Goal: Register for event/course

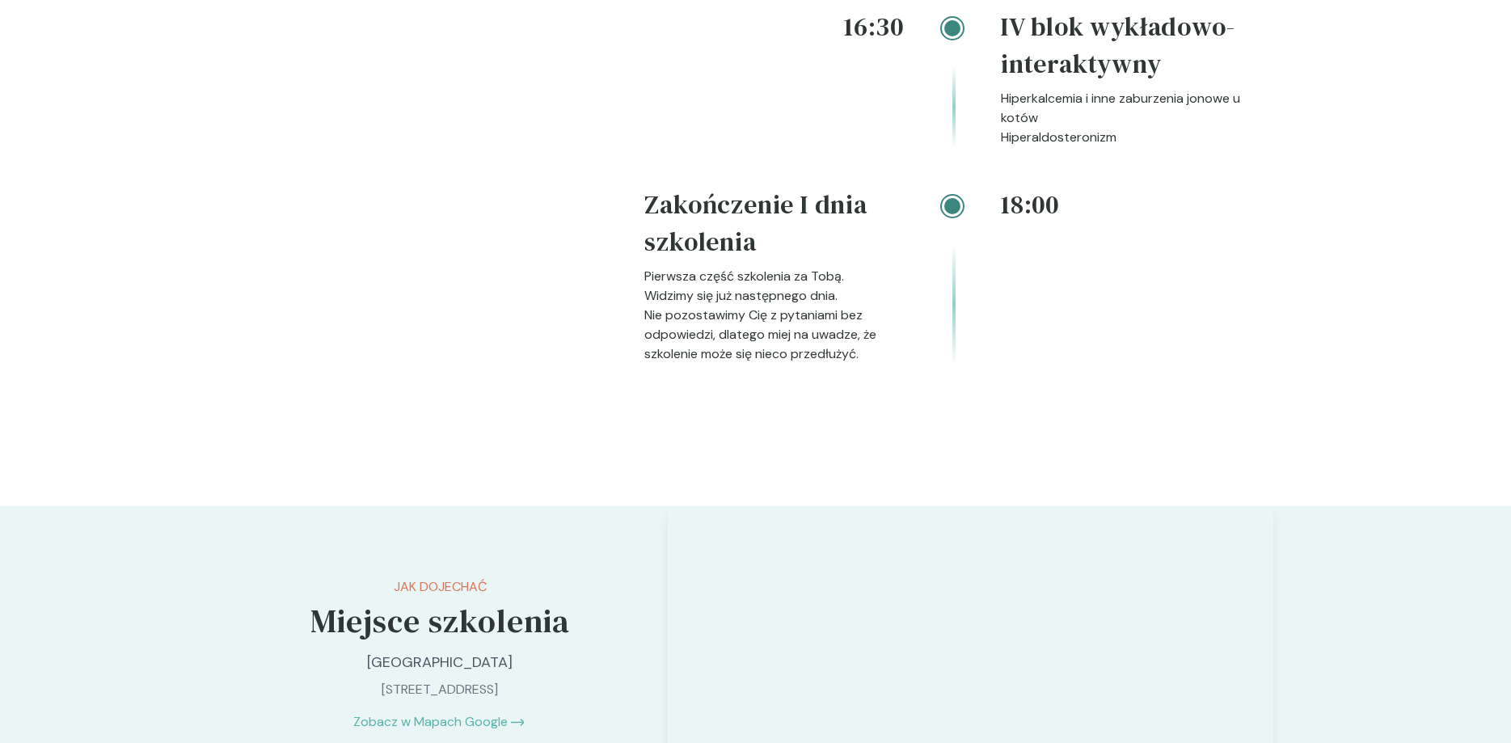
scroll to position [3133, 0]
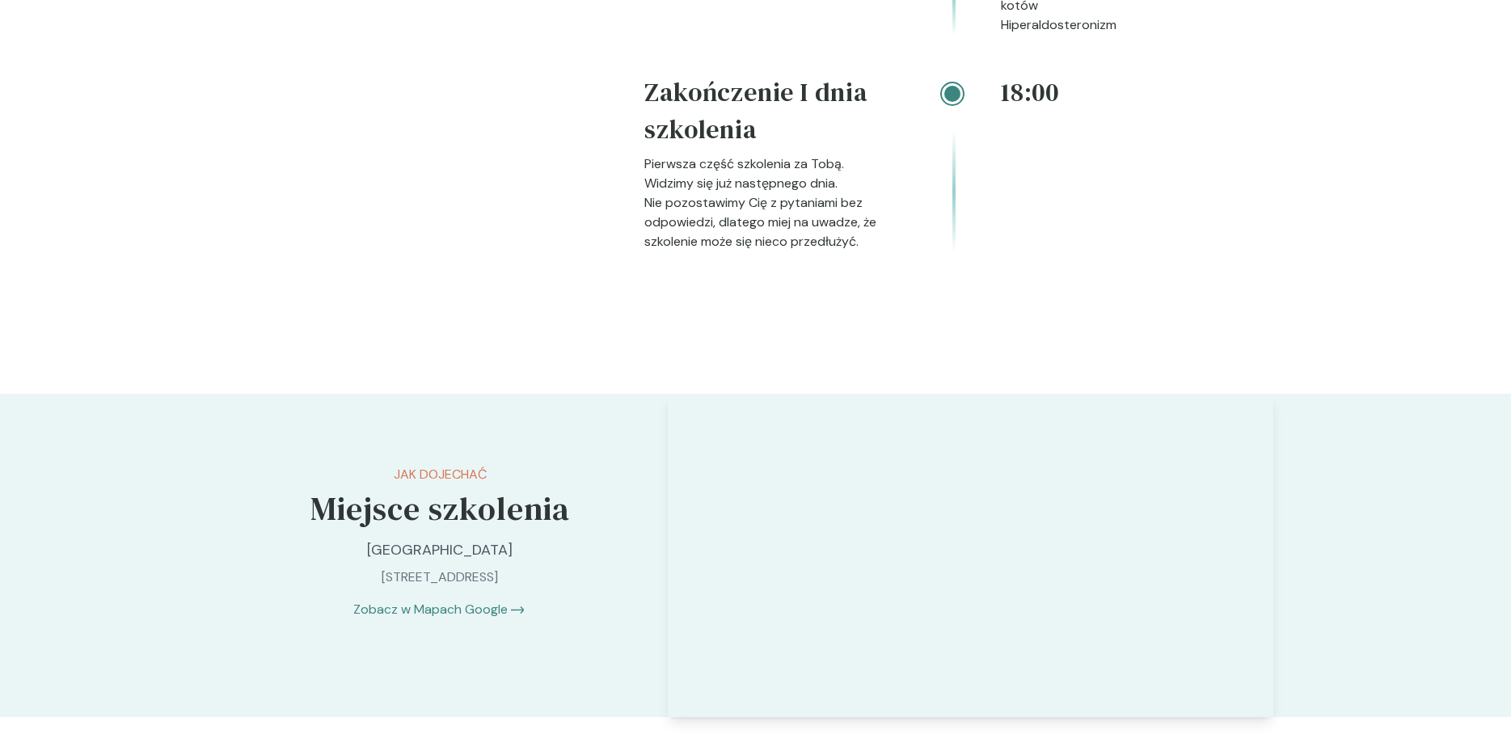
click at [441, 610] on link "Zobacz w Mapach Google" at bounding box center [430, 609] width 154 height 19
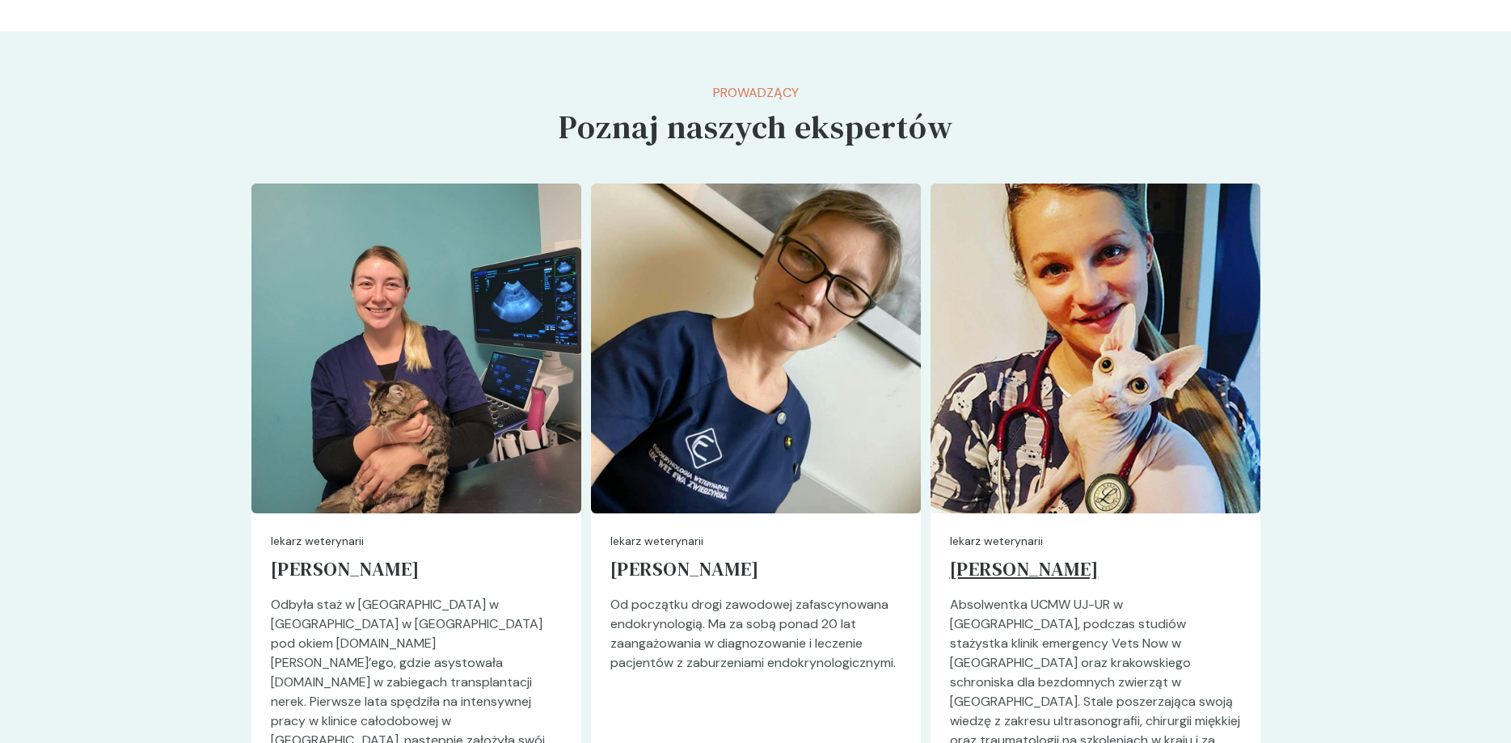
scroll to position [3959, 0]
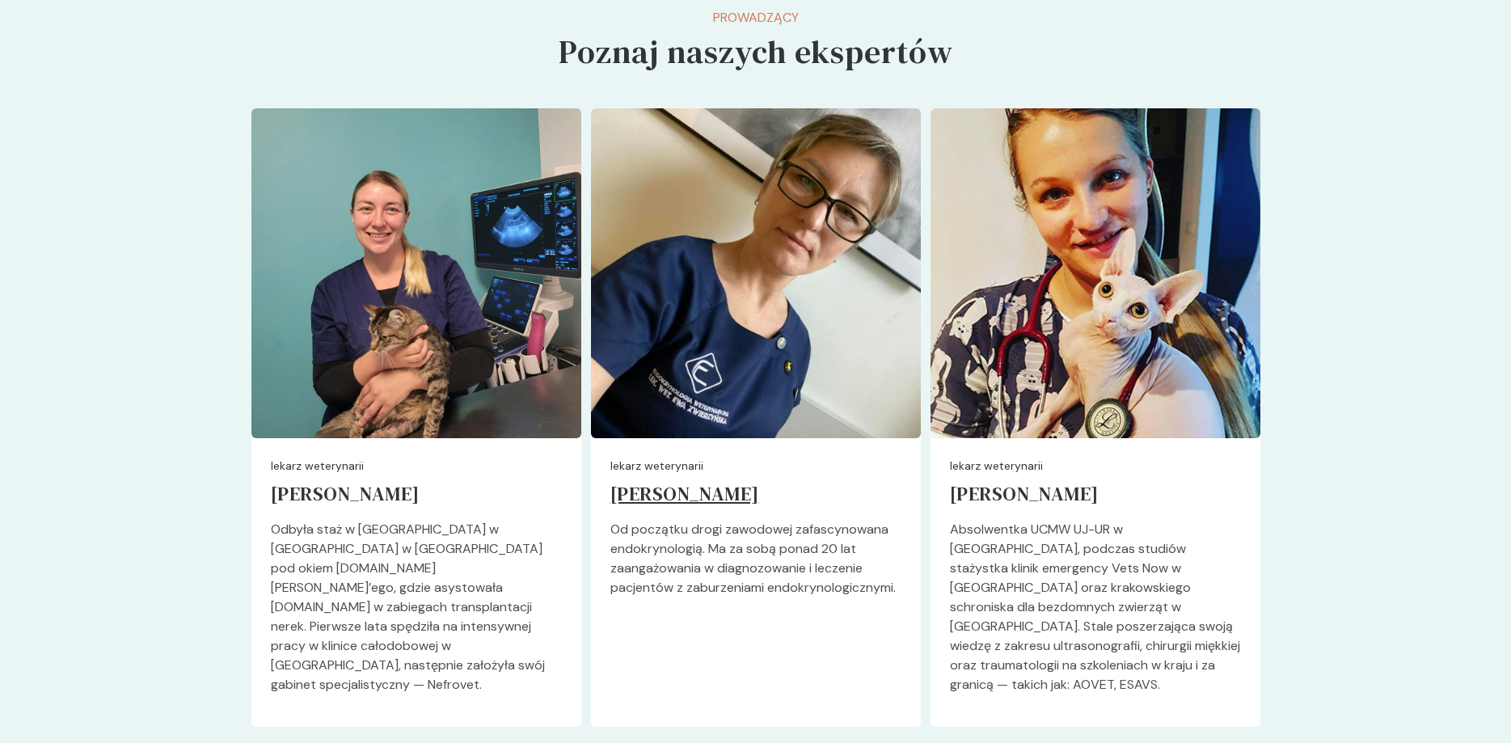
click at [698, 496] on h5 "[PERSON_NAME]" at bounding box center [755, 497] width 291 height 45
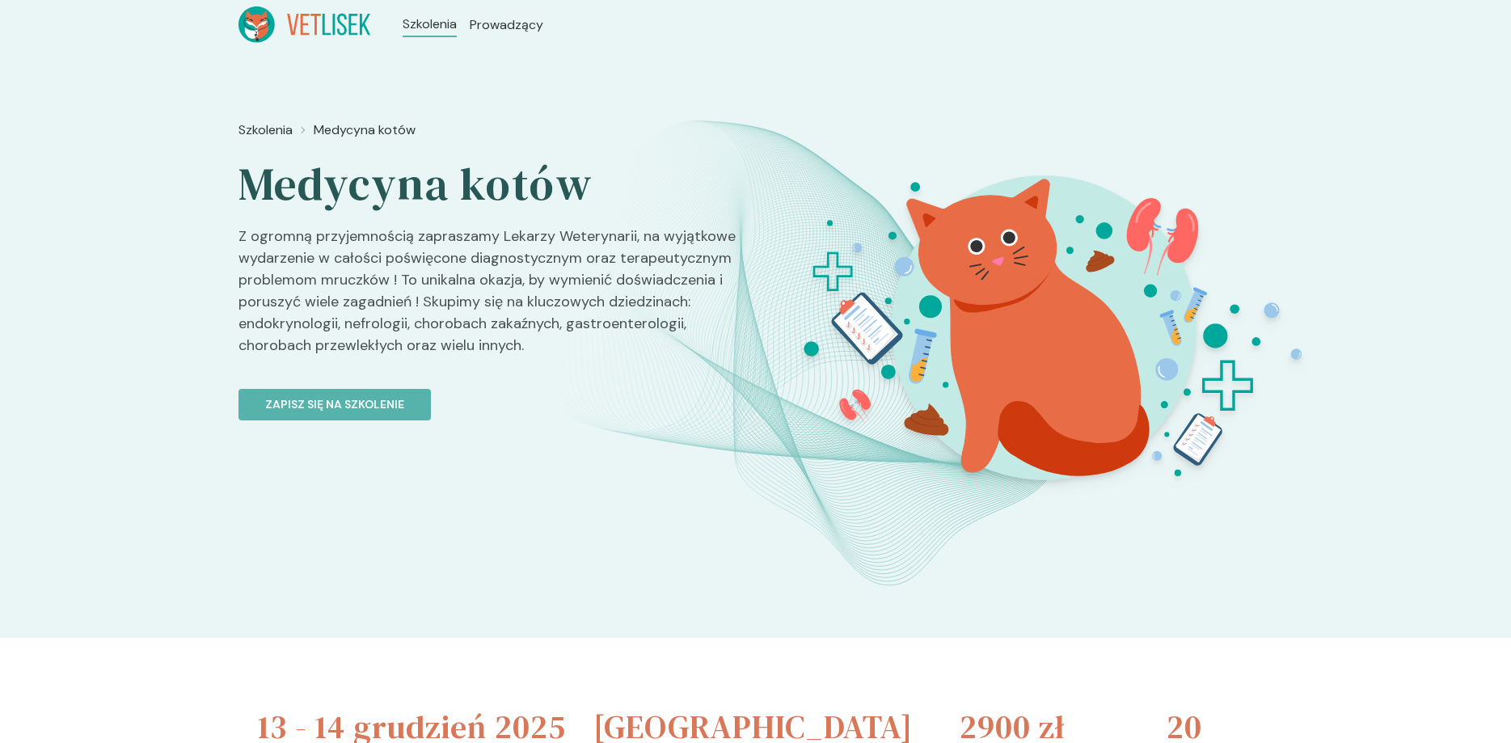
scroll to position [3959, 0]
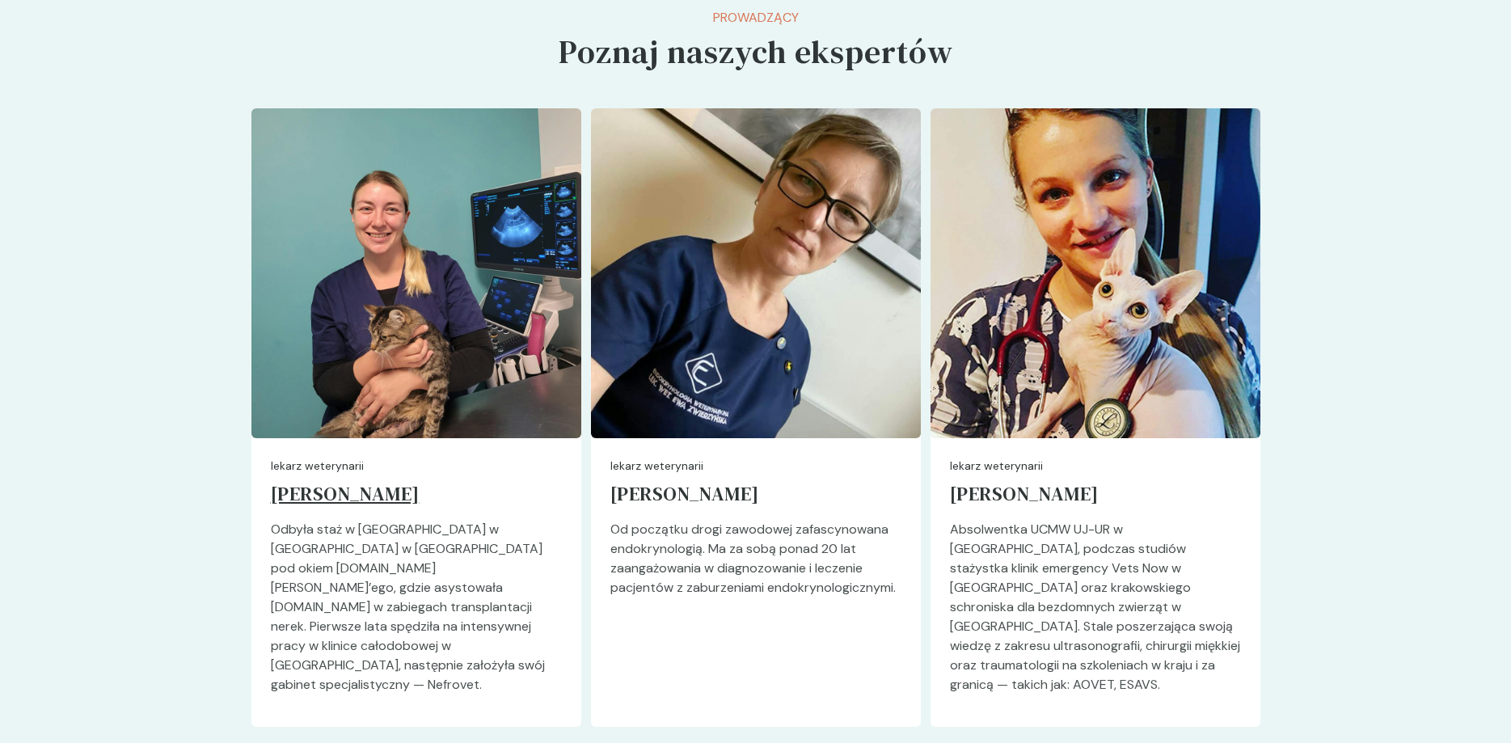
click at [339, 500] on h5 "[PERSON_NAME]" at bounding box center [416, 497] width 291 height 45
click at [339, 491] on h5 "[PERSON_NAME]" at bounding box center [416, 497] width 291 height 45
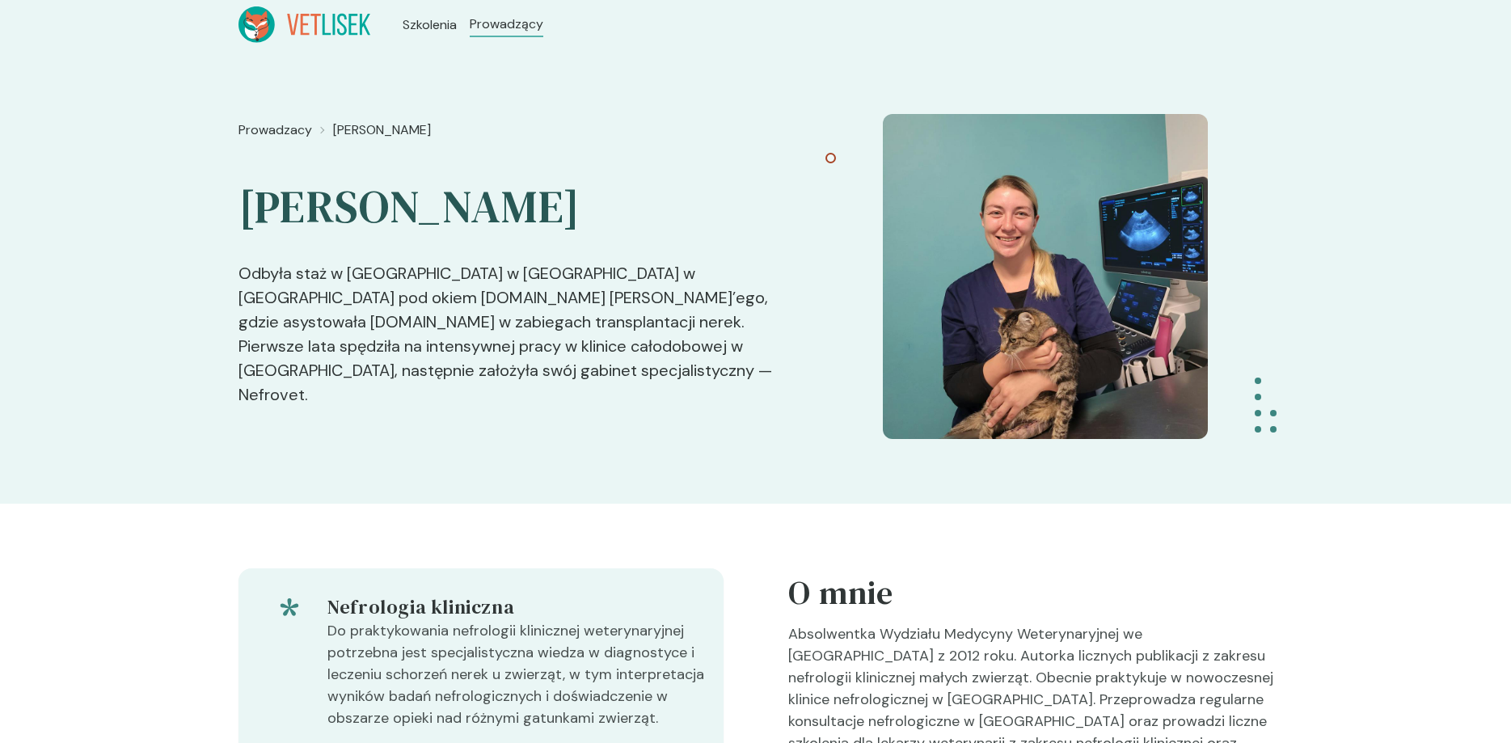
scroll to position [3959, 0]
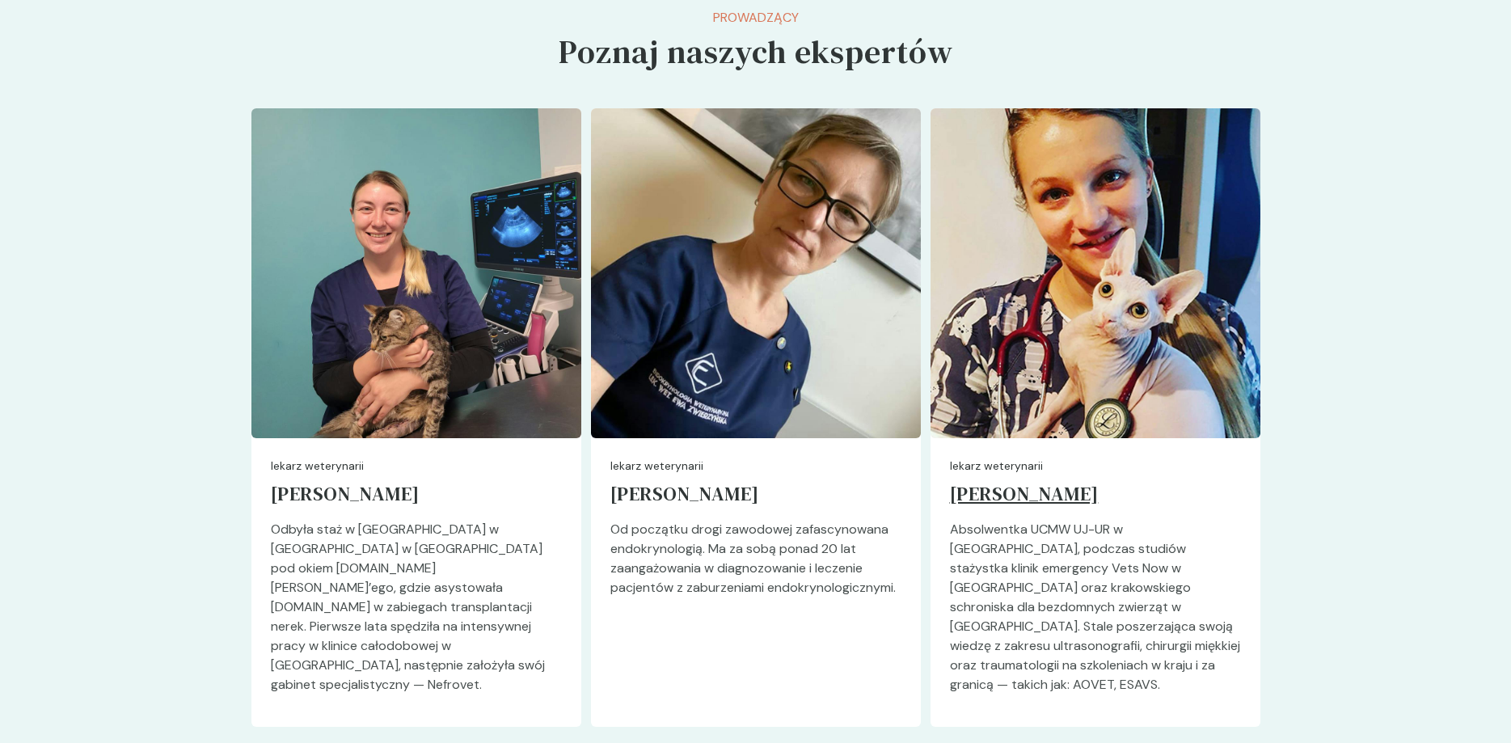
click at [975, 495] on h5 "[PERSON_NAME]" at bounding box center [1095, 497] width 291 height 45
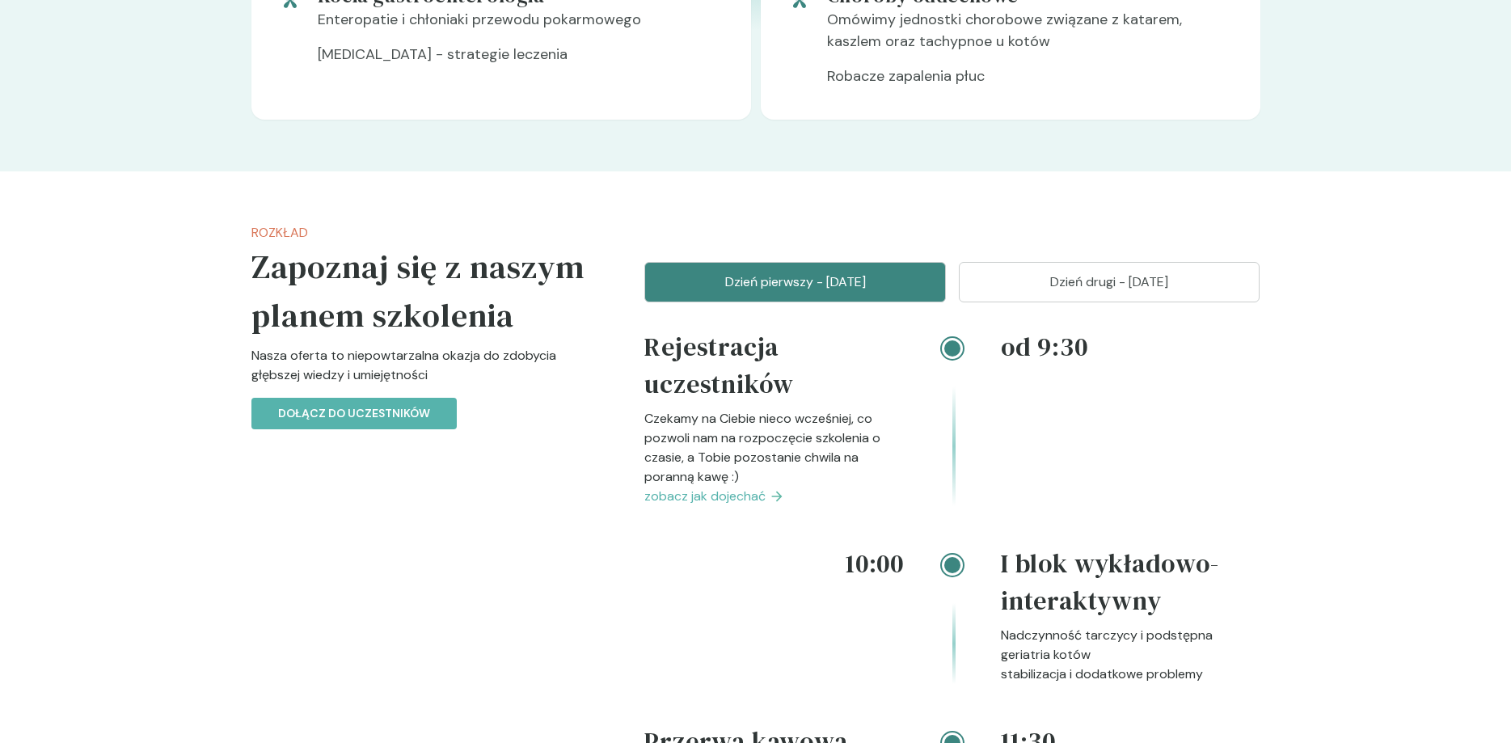
scroll to position [1403, 0]
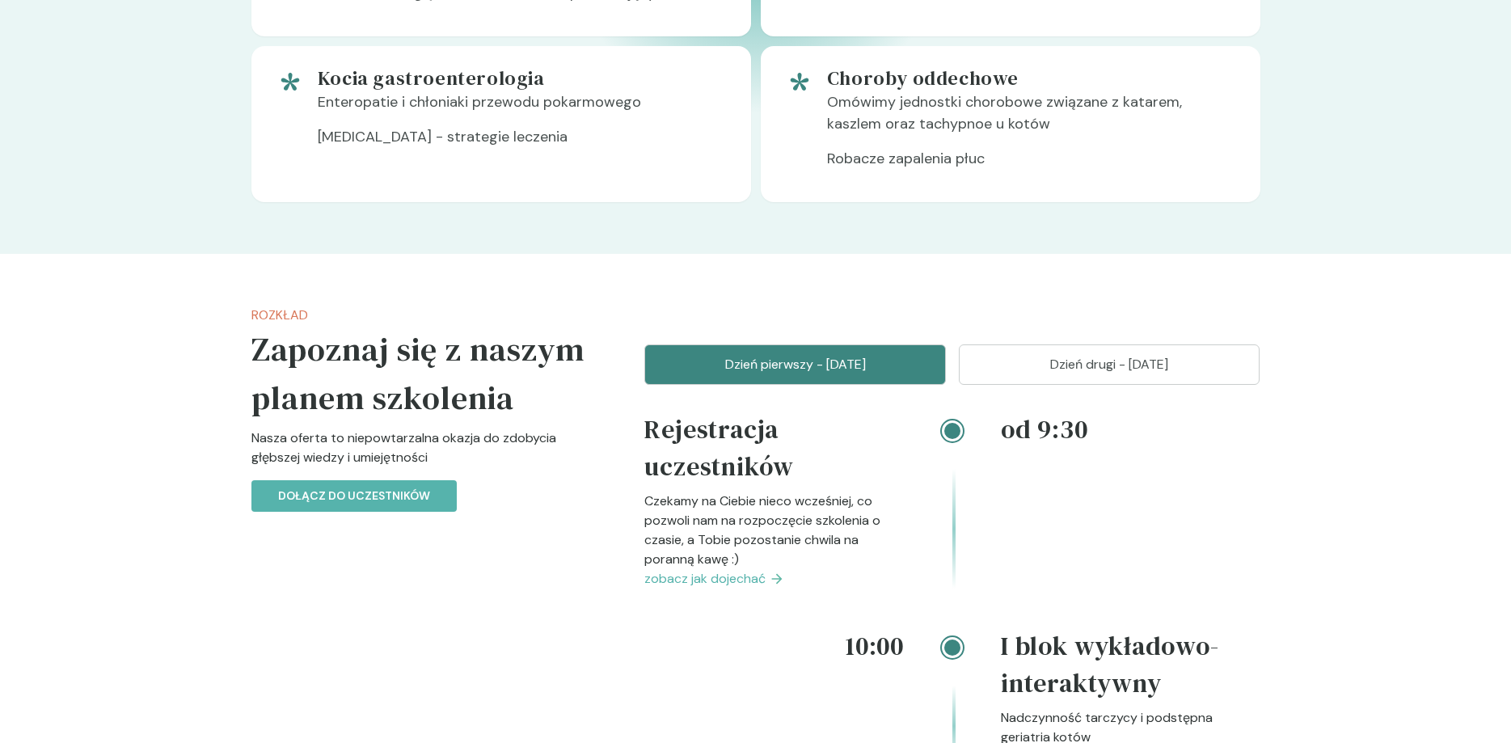
click at [1108, 373] on p "Dzień drugi - [DATE]" at bounding box center [1109, 364] width 261 height 19
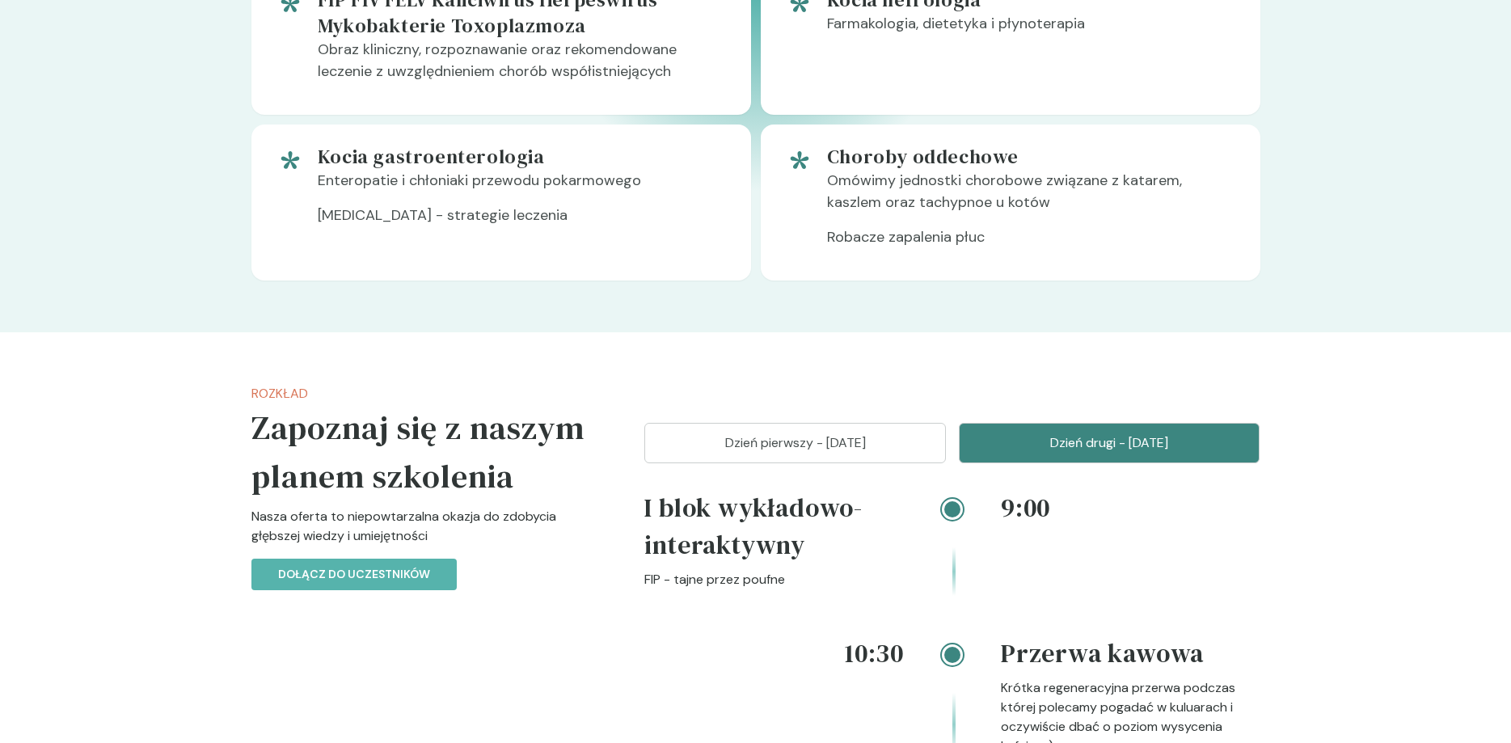
scroll to position [1320, 0]
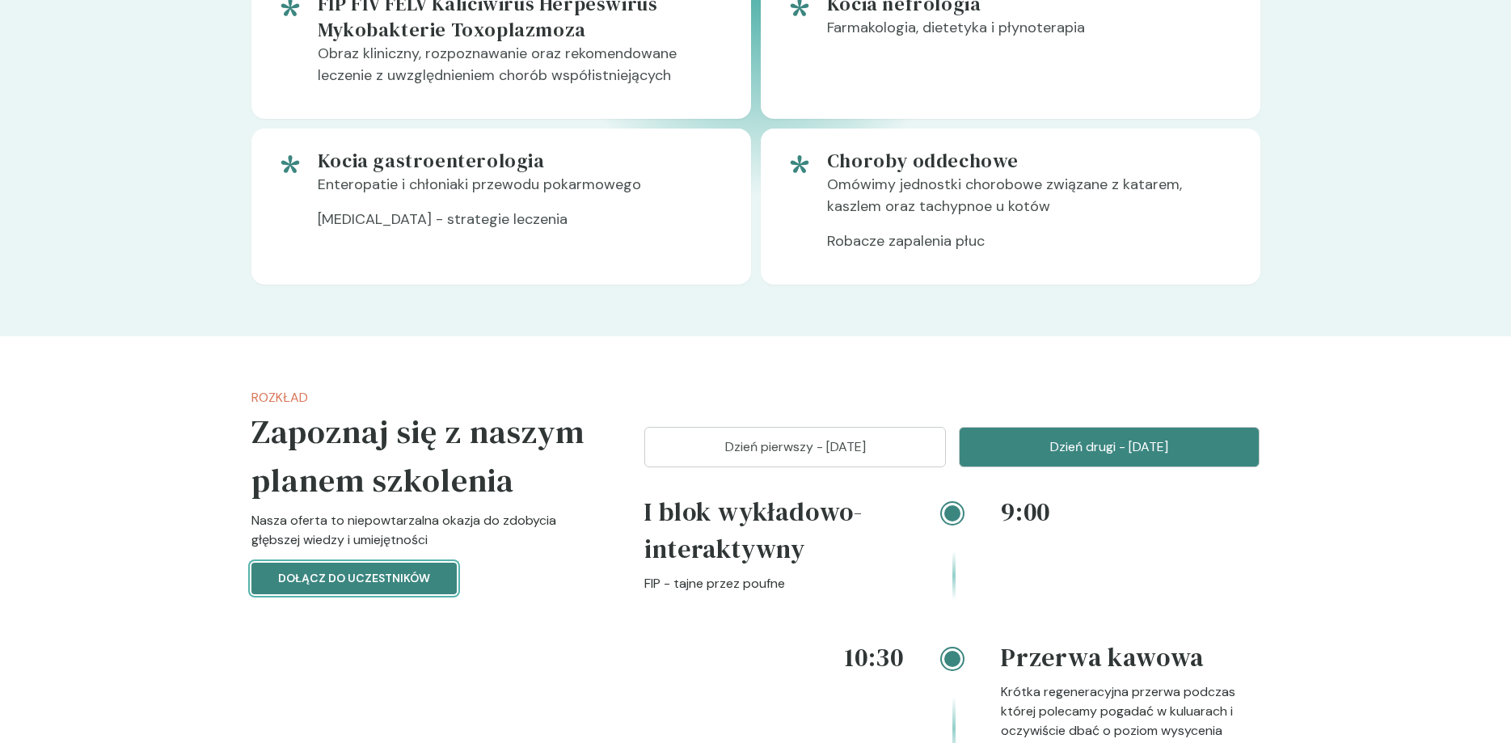
click at [368, 576] on p "Dołącz do uczestników" at bounding box center [354, 578] width 152 height 17
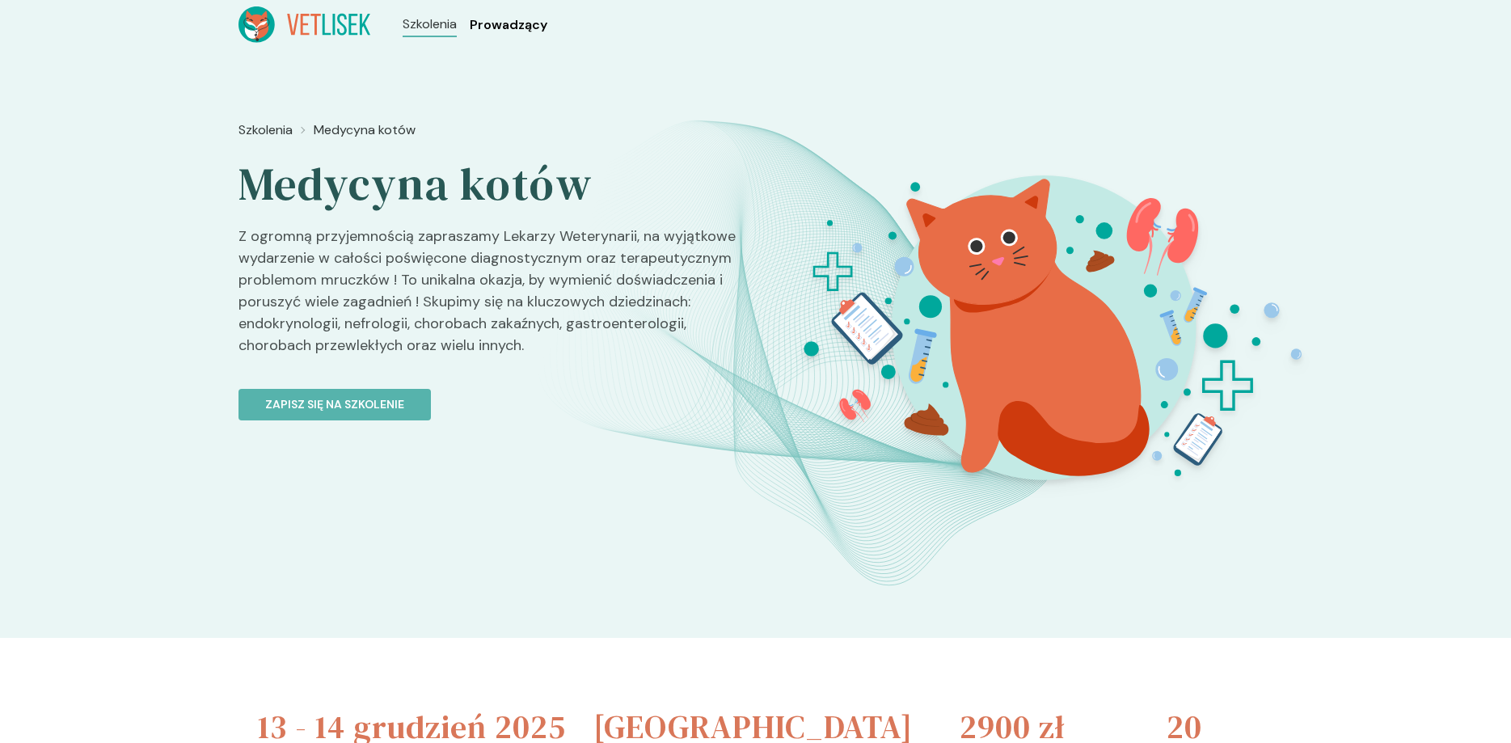
click at [512, 25] on span "Prowadzący" at bounding box center [509, 24] width 78 height 19
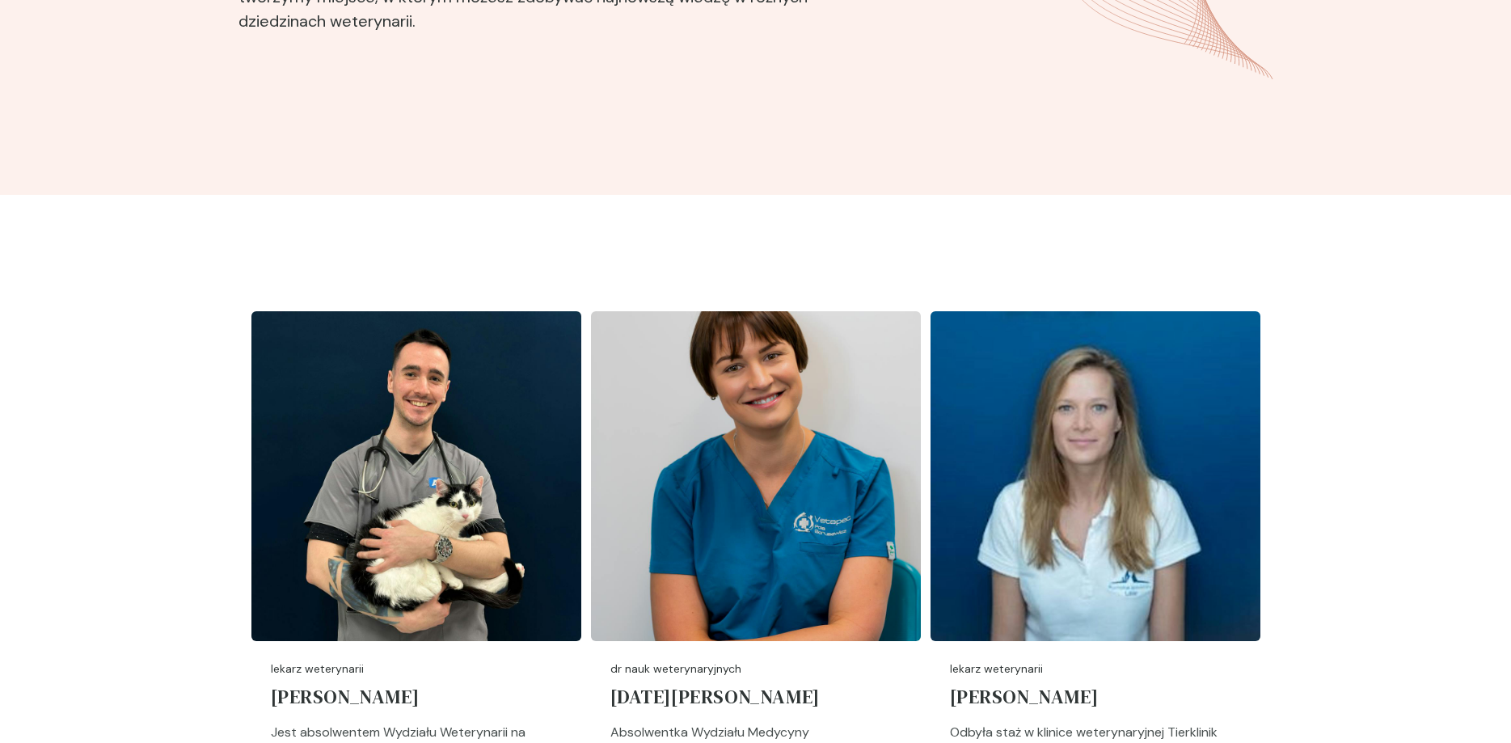
scroll to position [412, 0]
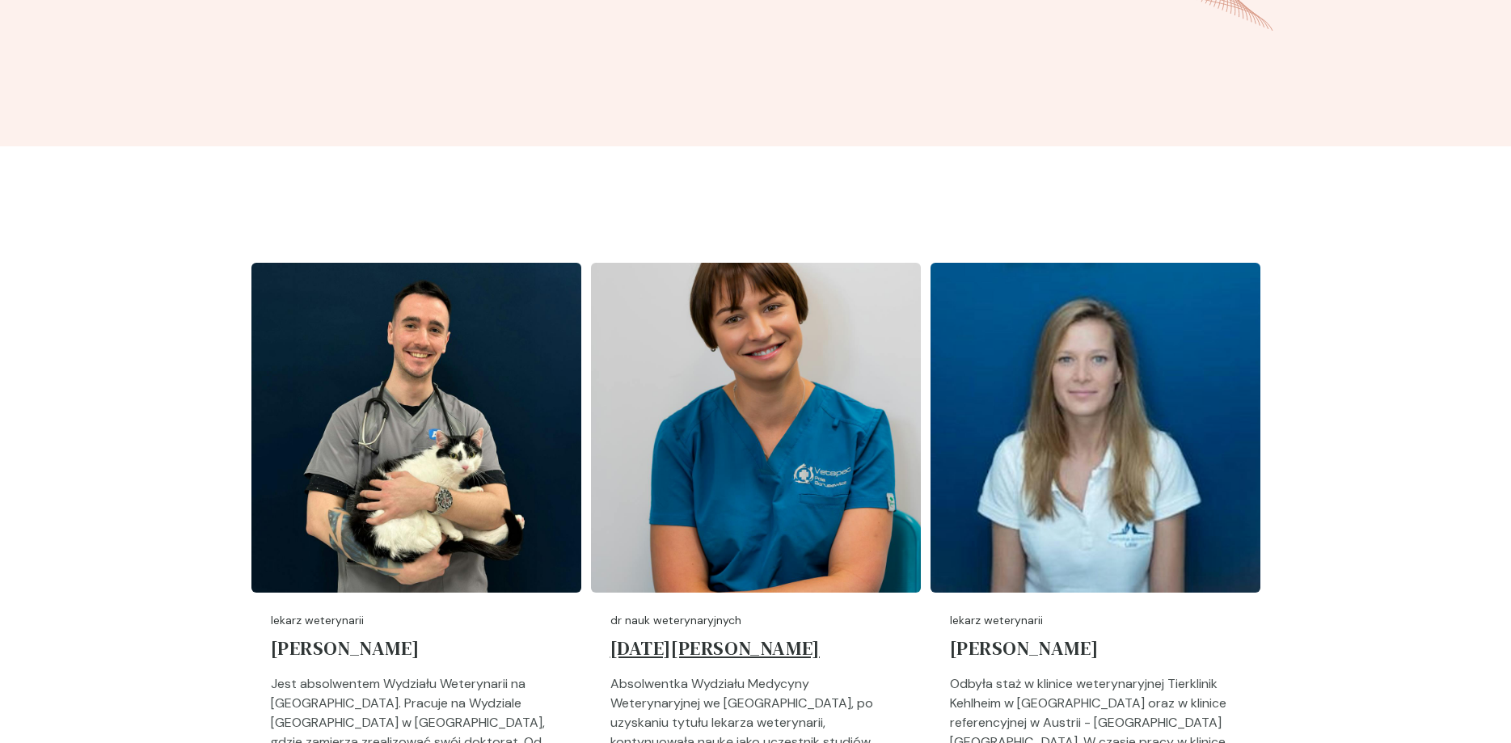
click at [685, 658] on h5 "[DATE][PERSON_NAME]" at bounding box center [755, 651] width 291 height 45
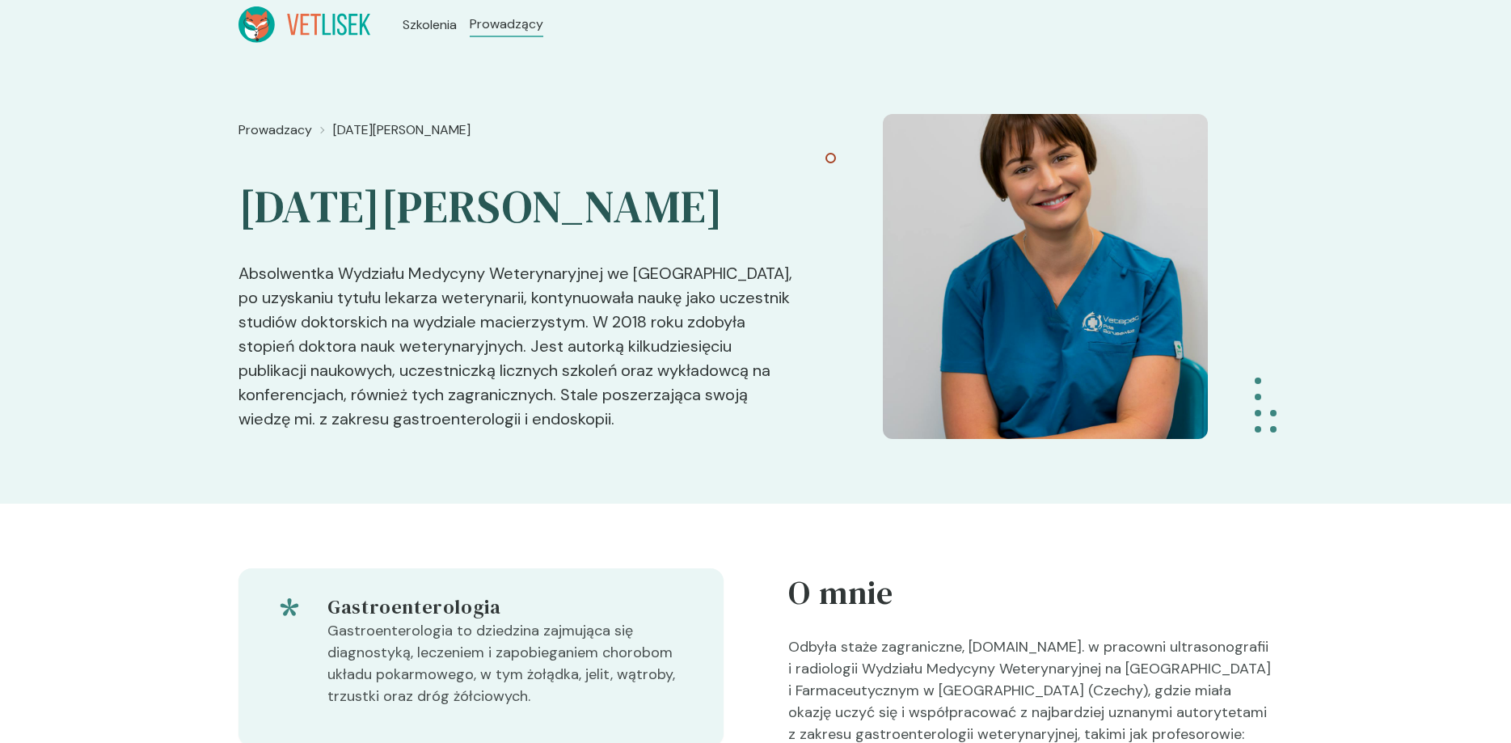
scroll to position [412, 0]
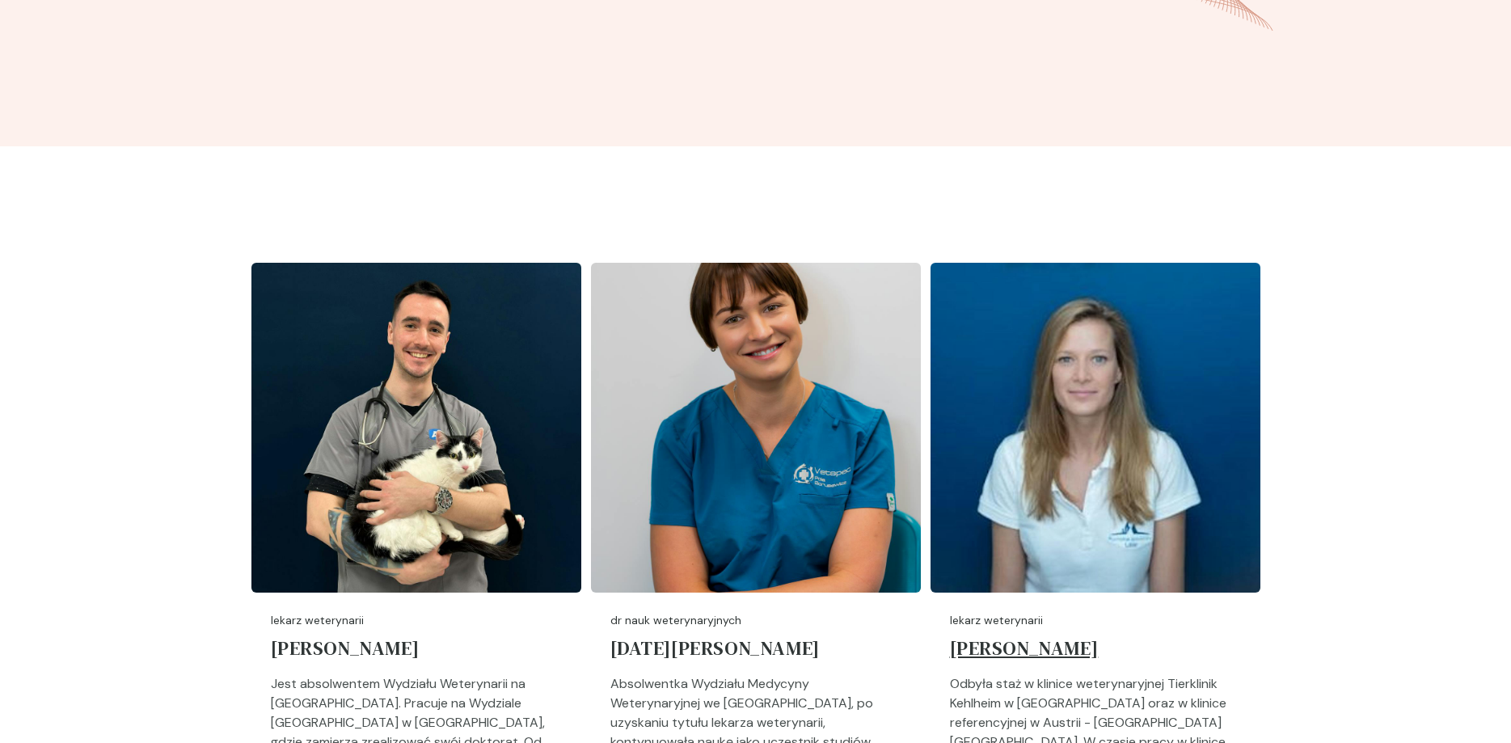
click at [1021, 644] on h5 "[PERSON_NAME]" at bounding box center [1095, 651] width 291 height 45
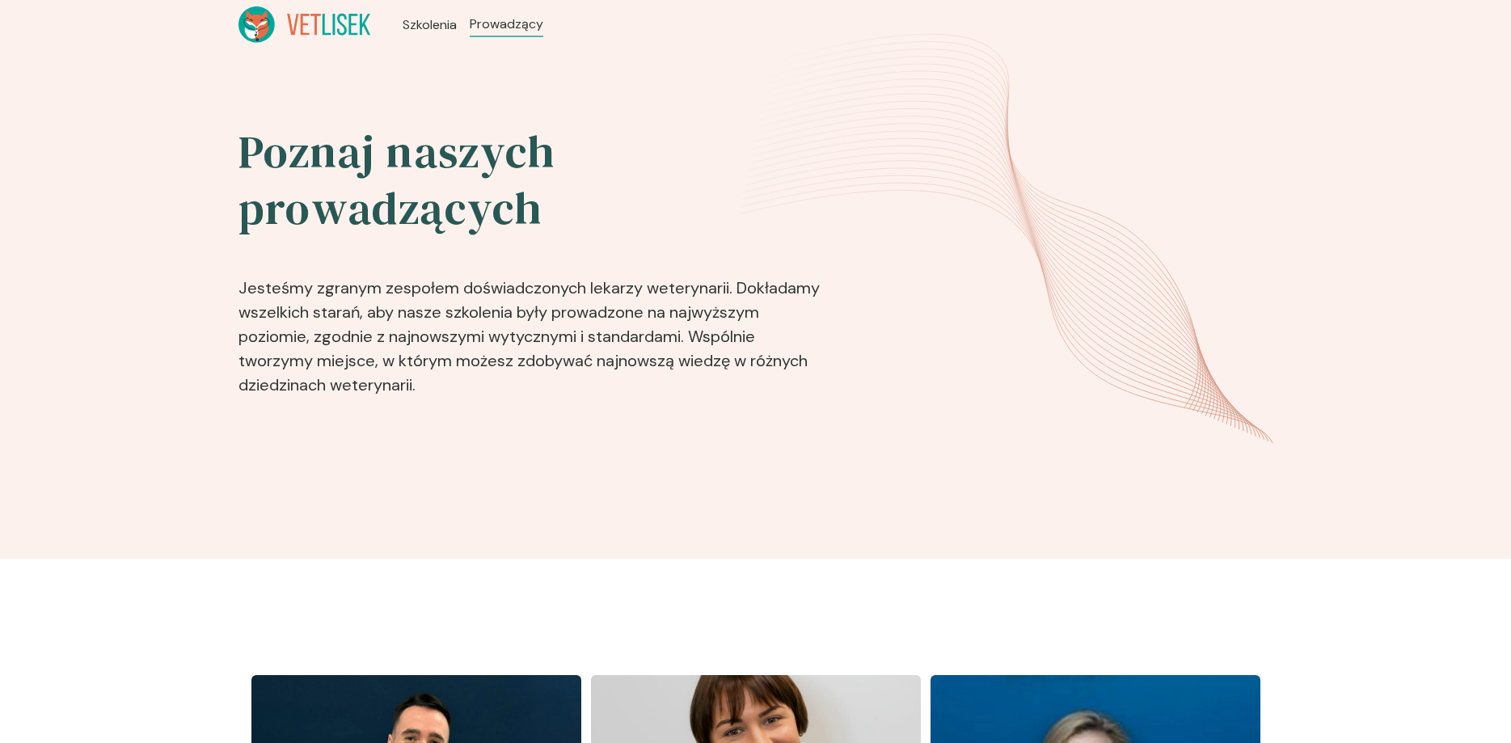
scroll to position [412, 0]
